Goal: Task Accomplishment & Management: Use online tool/utility

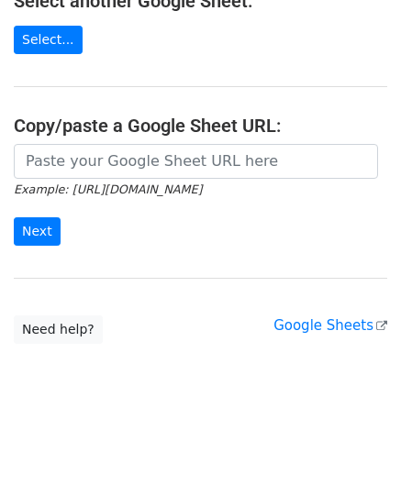
scroll to position [261, 0]
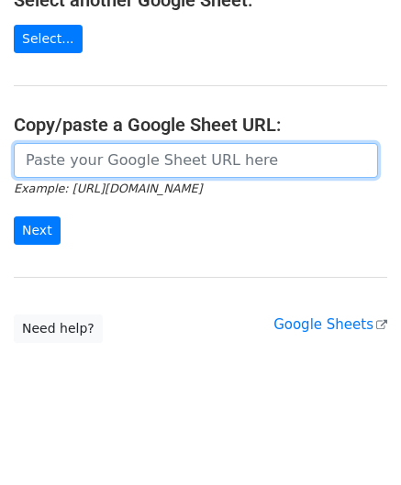
click at [83, 147] on input "url" at bounding box center [196, 160] width 364 height 35
paste input "[URL][DOMAIN_NAME]"
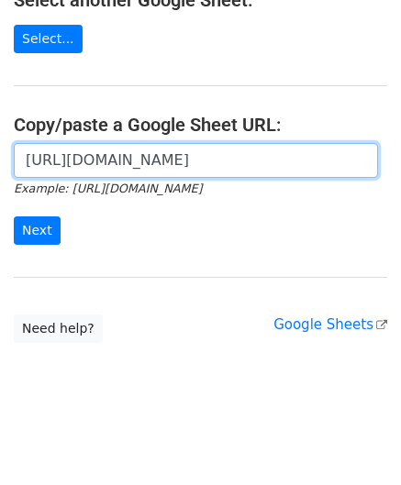
scroll to position [0, 406]
type input "[URL][DOMAIN_NAME]"
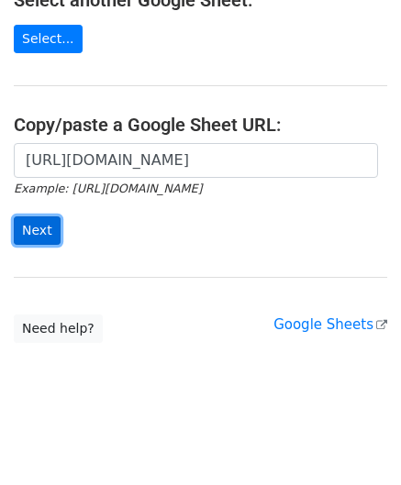
click at [37, 225] on input "Next" at bounding box center [37, 231] width 47 height 28
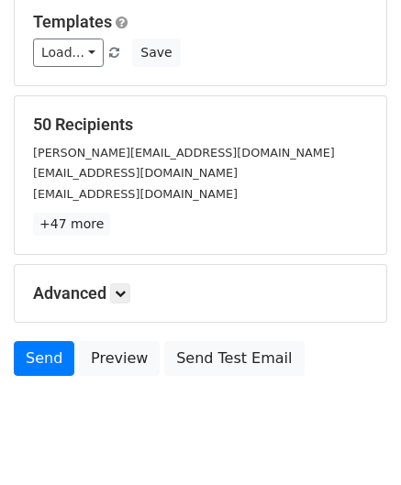
scroll to position [224, 0]
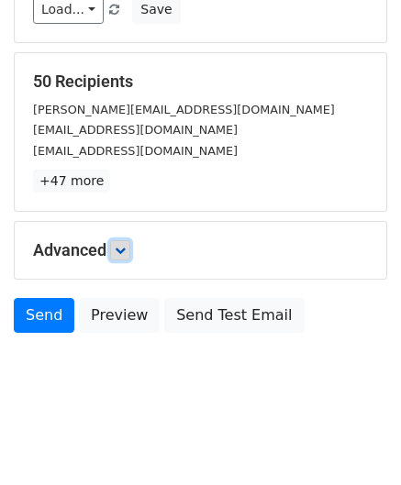
click at [123, 245] on icon at bounding box center [120, 250] width 11 height 11
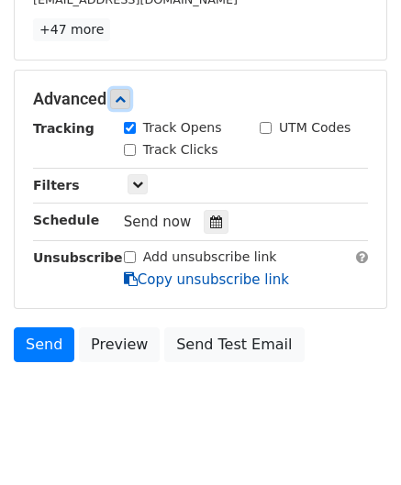
scroll to position [403, 0]
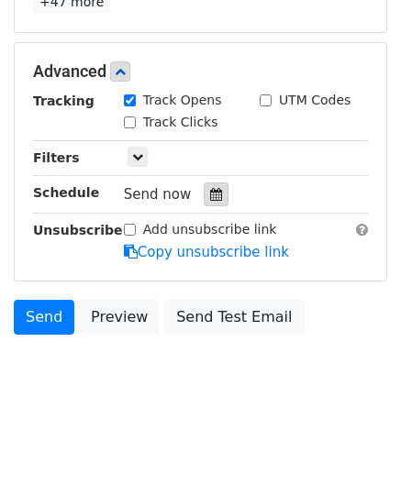
click at [210, 190] on icon at bounding box center [216, 194] width 12 height 13
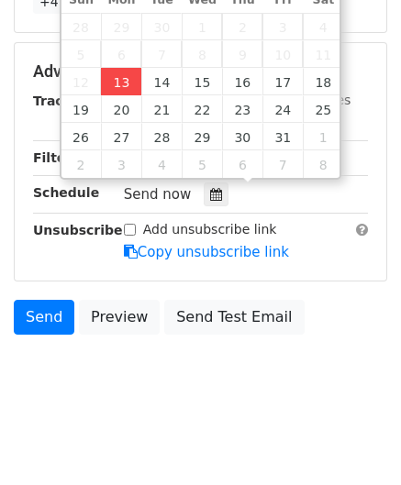
type input "2025-10-13 12:00"
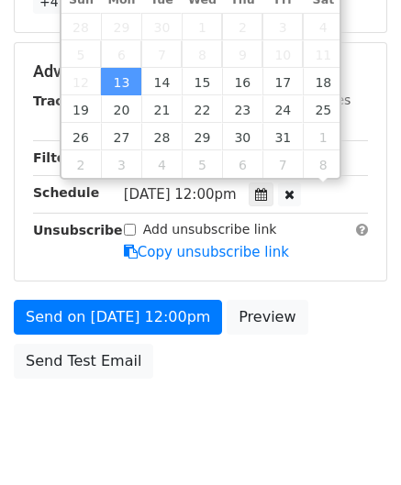
scroll to position [0, 0]
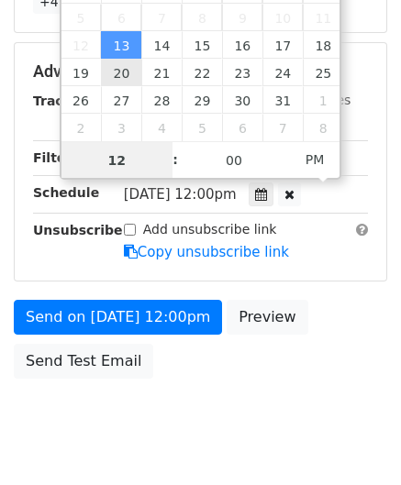
paste input "Hour"
type input "2"
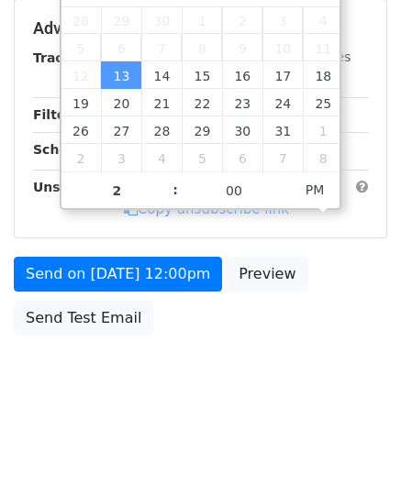
type input "2025-10-13 14:00"
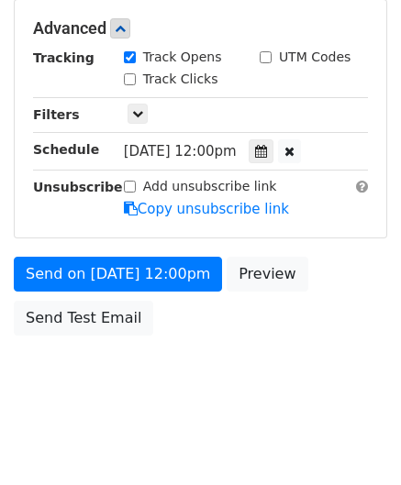
click at [336, 322] on div "Send on Oct 13 at 12:00pm Preview Send Test Email" at bounding box center [200, 301] width 401 height 88
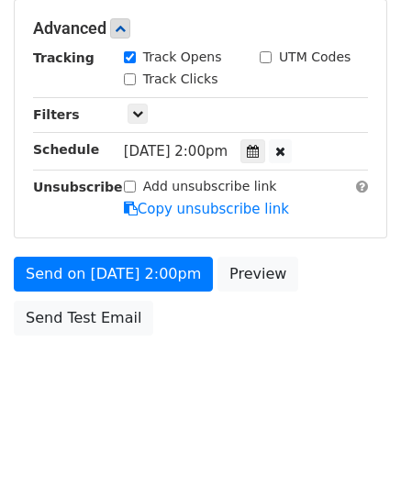
scroll to position [446, 0]
